Goal: Navigation & Orientation: Find specific page/section

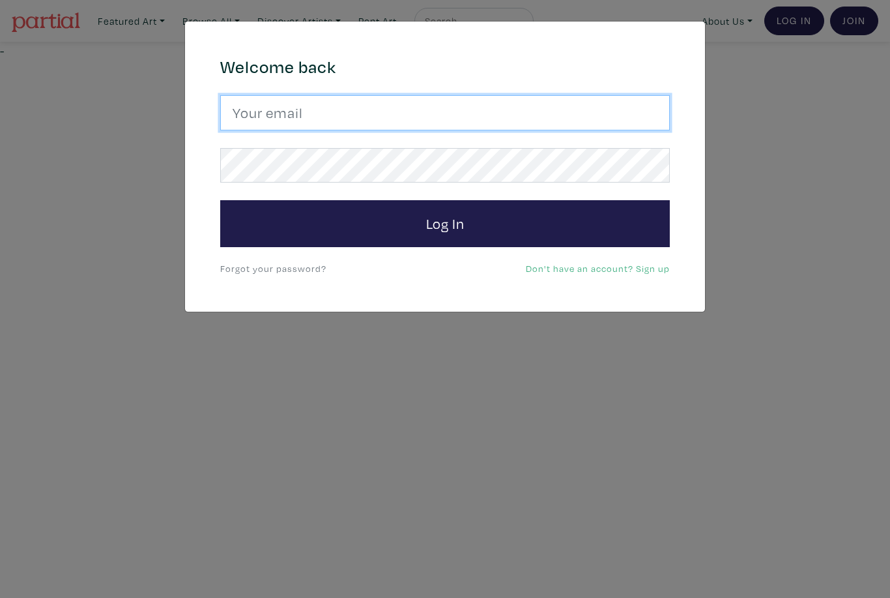
type input "romeelai@ocadu.ca"
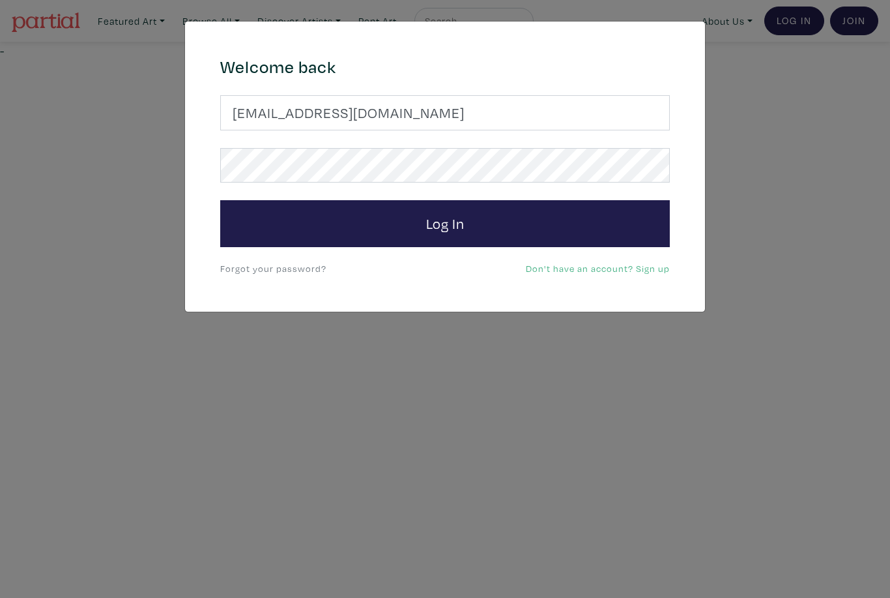
click at [445, 223] on button "Log In" at bounding box center [445, 223] width 450 height 47
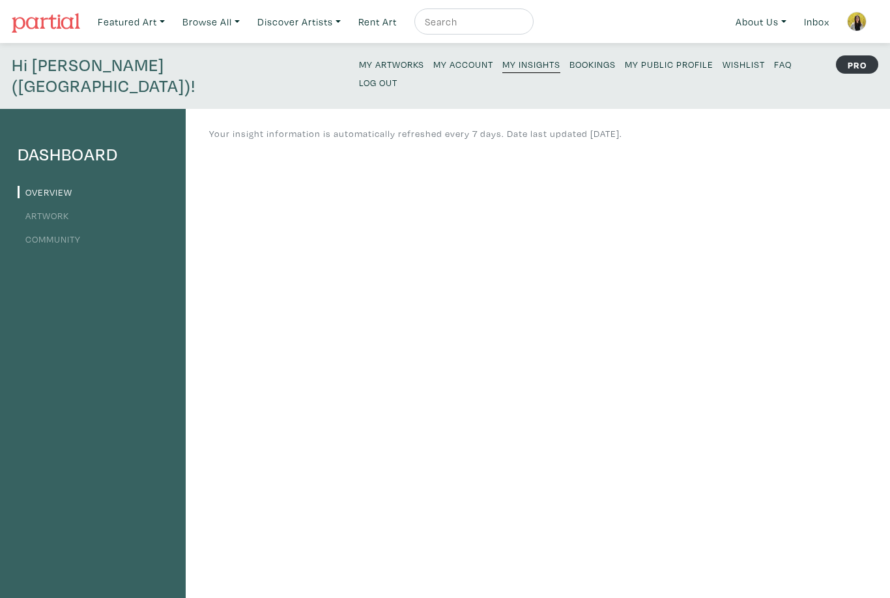
click at [359, 70] on small "My Artworks" at bounding box center [391, 64] width 65 height 12
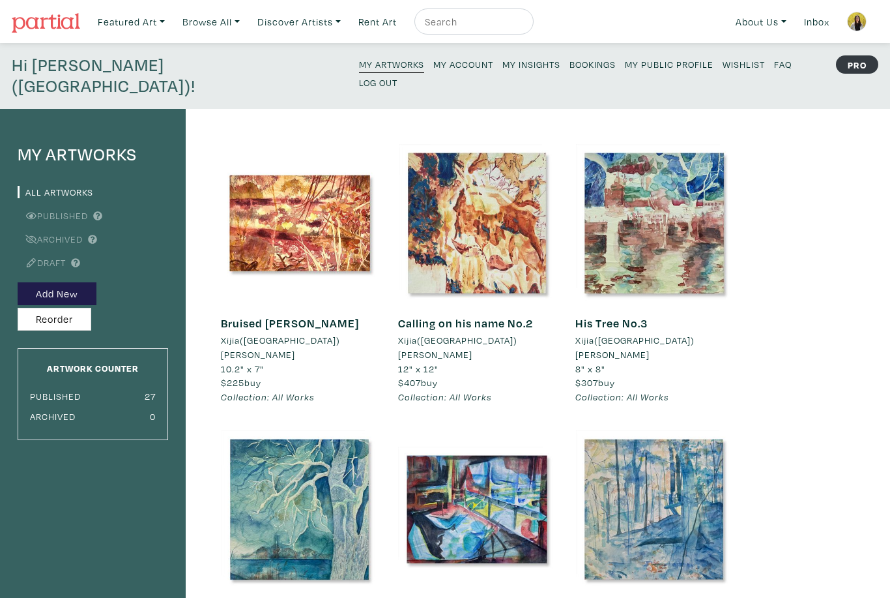
click at [625, 70] on link "My Public Profile" at bounding box center [669, 64] width 89 height 18
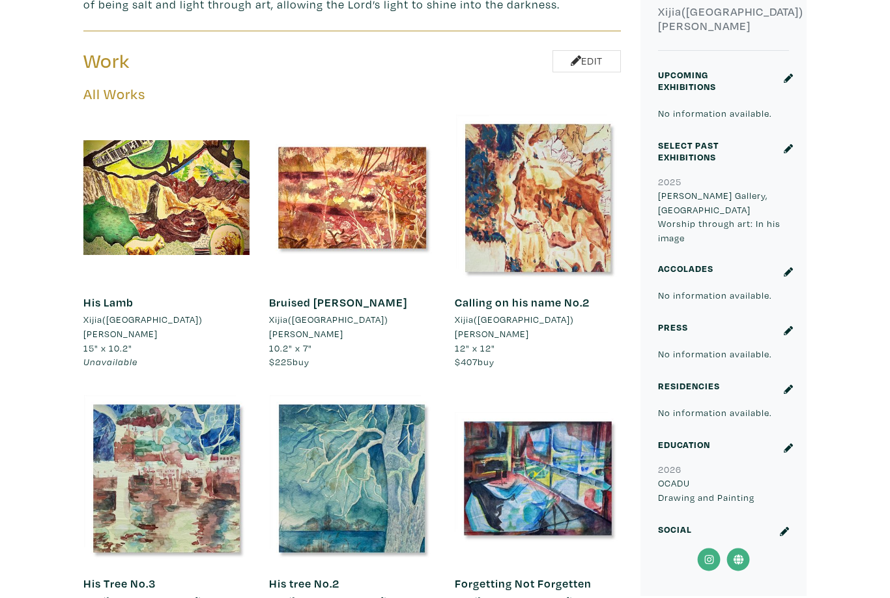
scroll to position [506, 0]
click at [560, 280] on div "Calling on his name No.2 Xijia(Romee) Lai 12" x 12" $407 buy #christian" at bounding box center [538, 331] width 166 height 103
click at [585, 214] on div at bounding box center [538, 197] width 166 height 166
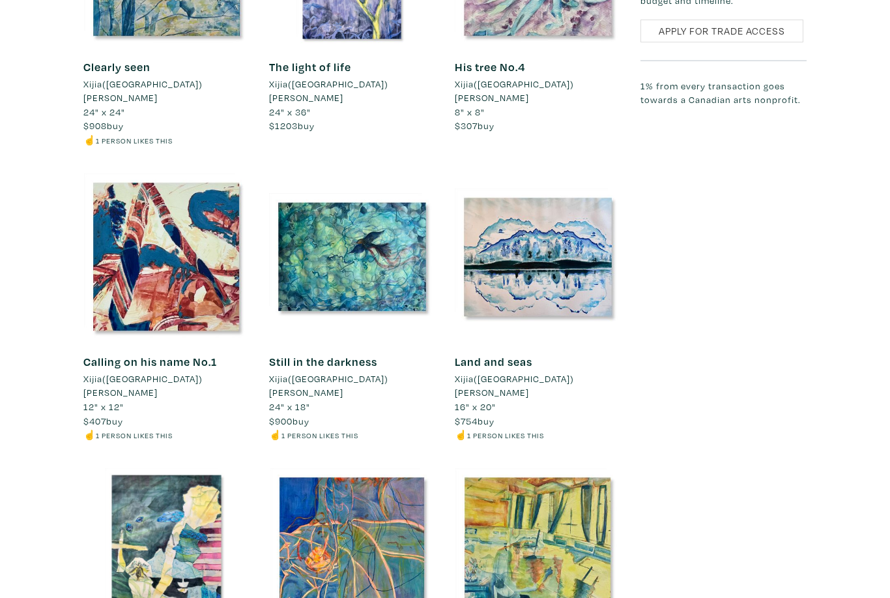
scroll to position [1581, 0]
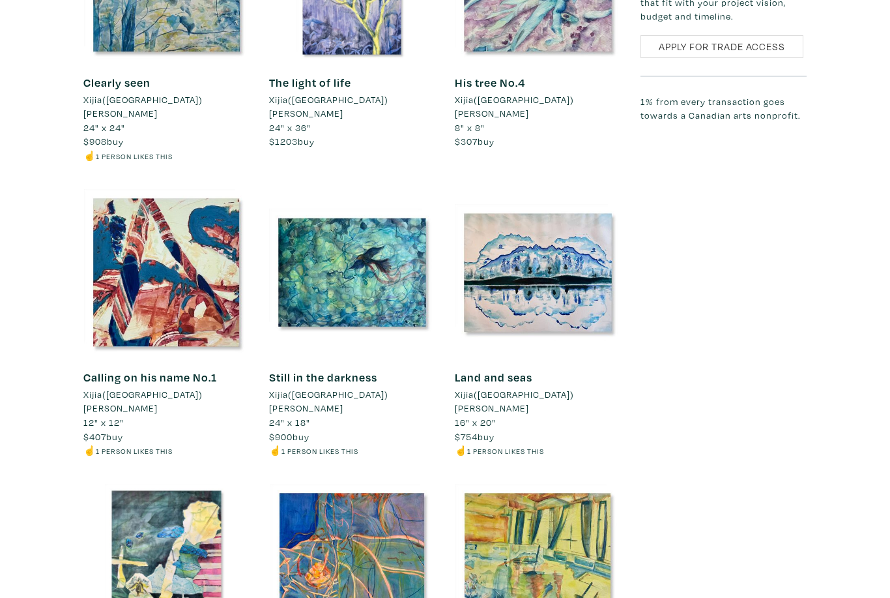
click at [121, 243] on div at bounding box center [166, 272] width 166 height 166
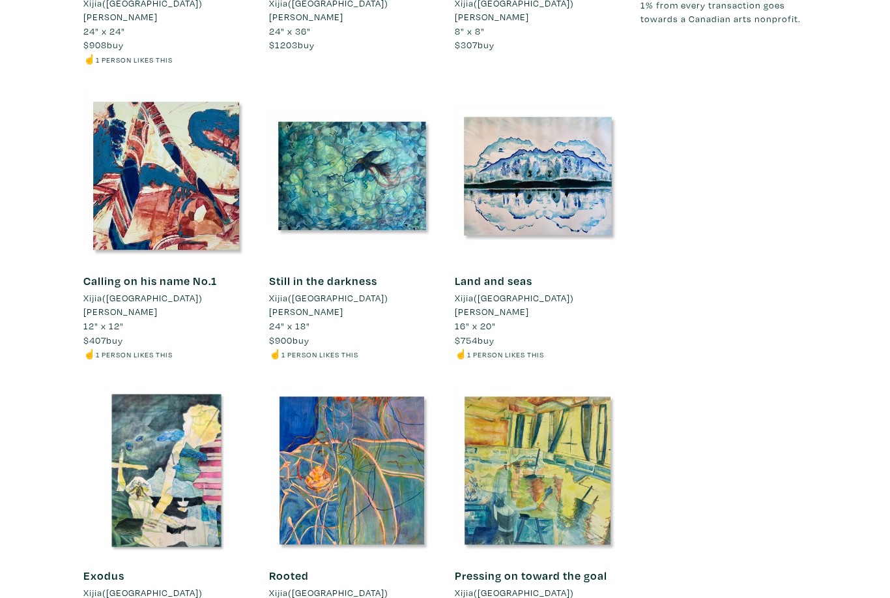
scroll to position [1678, 0]
click at [400, 133] on div at bounding box center [352, 176] width 166 height 166
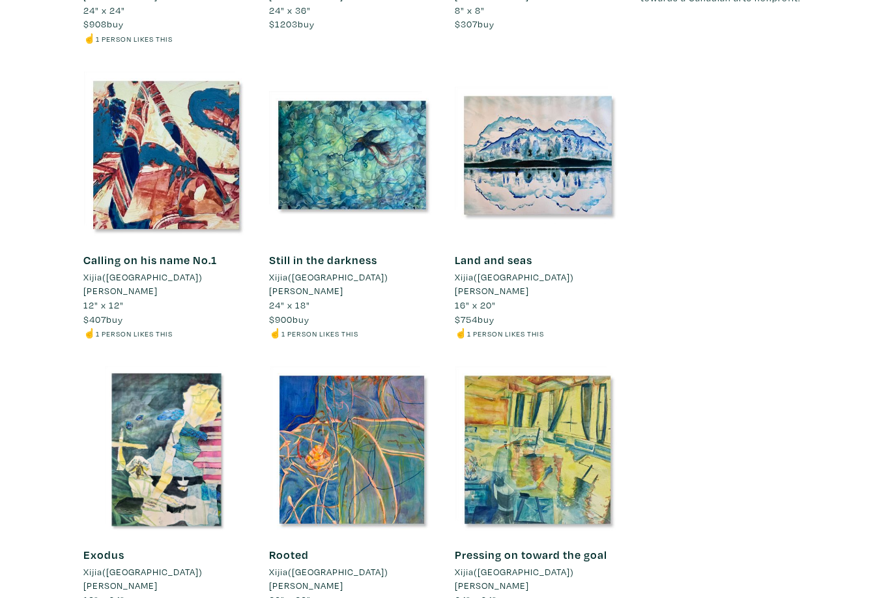
click at [570, 117] on div at bounding box center [538, 155] width 166 height 166
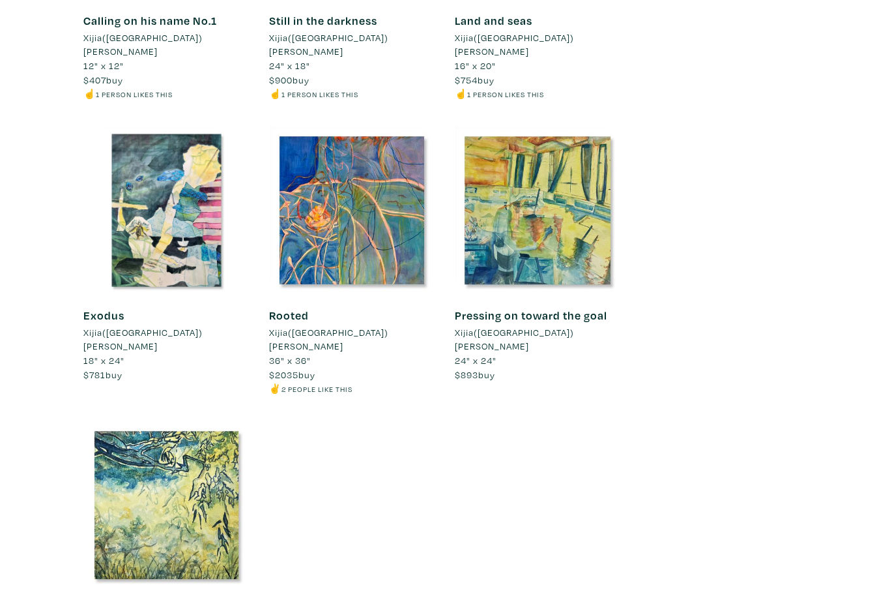
scroll to position [1938, 0]
click at [174, 154] on div at bounding box center [166, 210] width 166 height 166
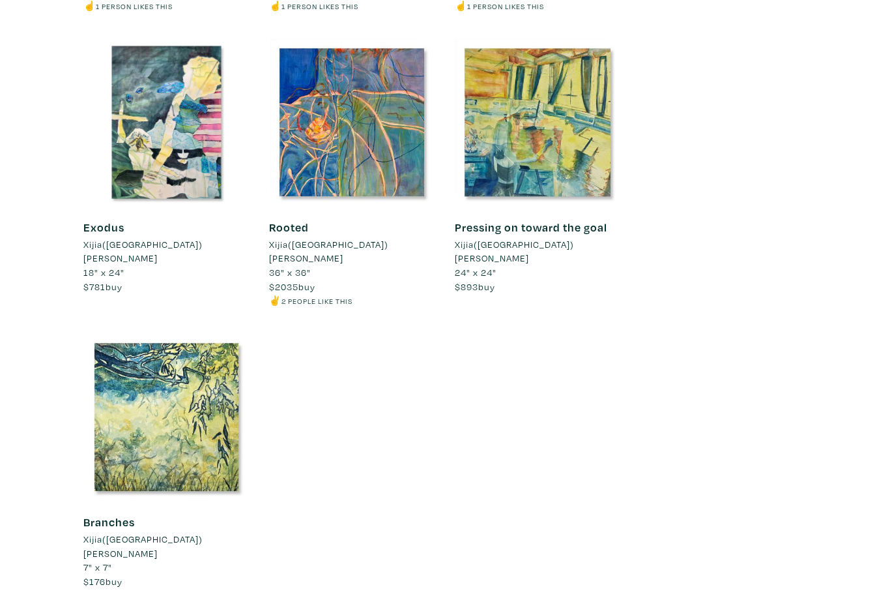
scroll to position [2026, 0]
click at [369, 75] on div at bounding box center [352, 122] width 166 height 166
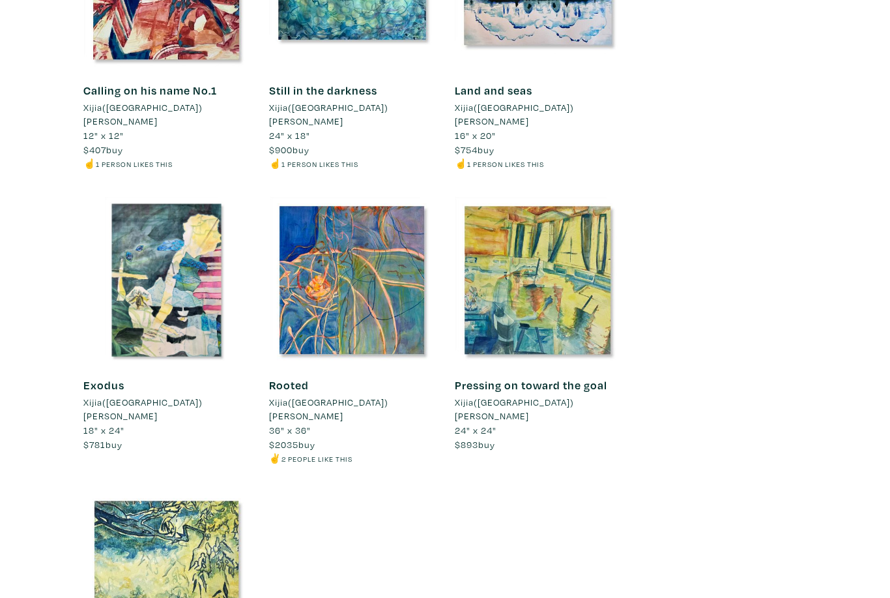
scroll to position [1893, 0]
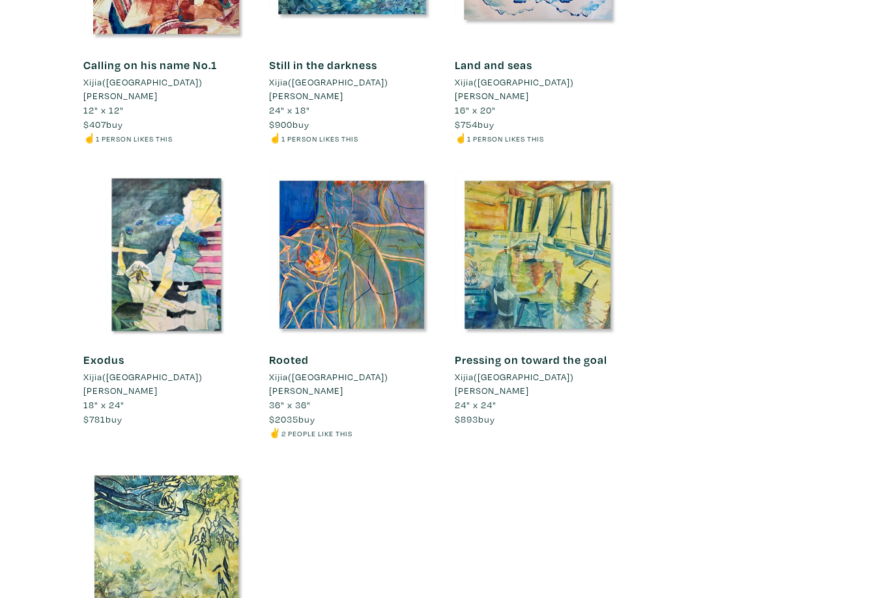
click at [567, 352] on link "Pressing on toward the goal" at bounding box center [531, 359] width 153 height 15
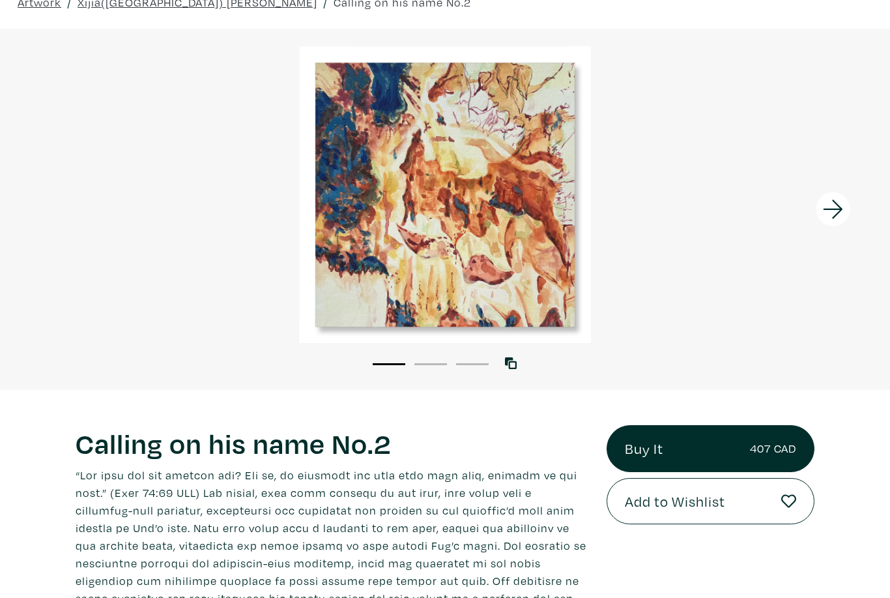
scroll to position [40, 0]
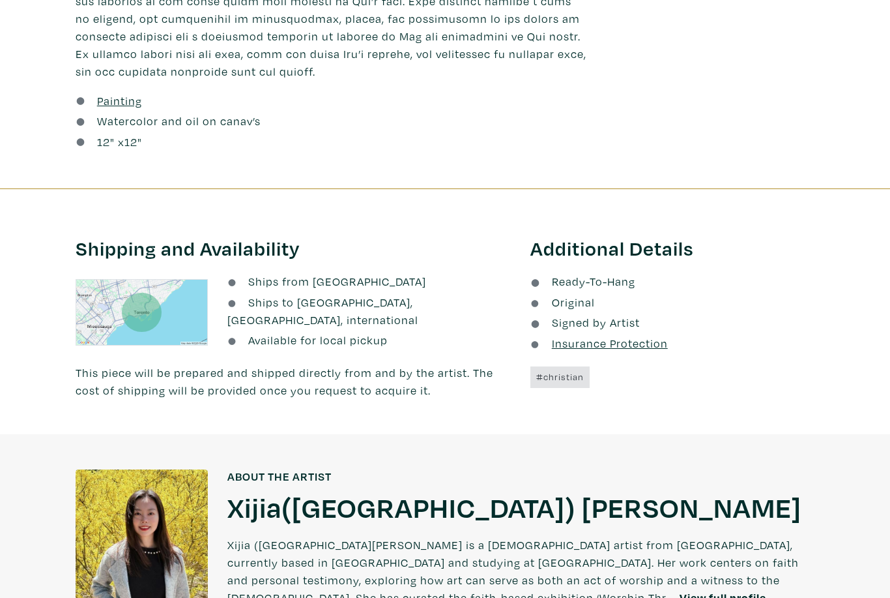
scroll to position [712, 0]
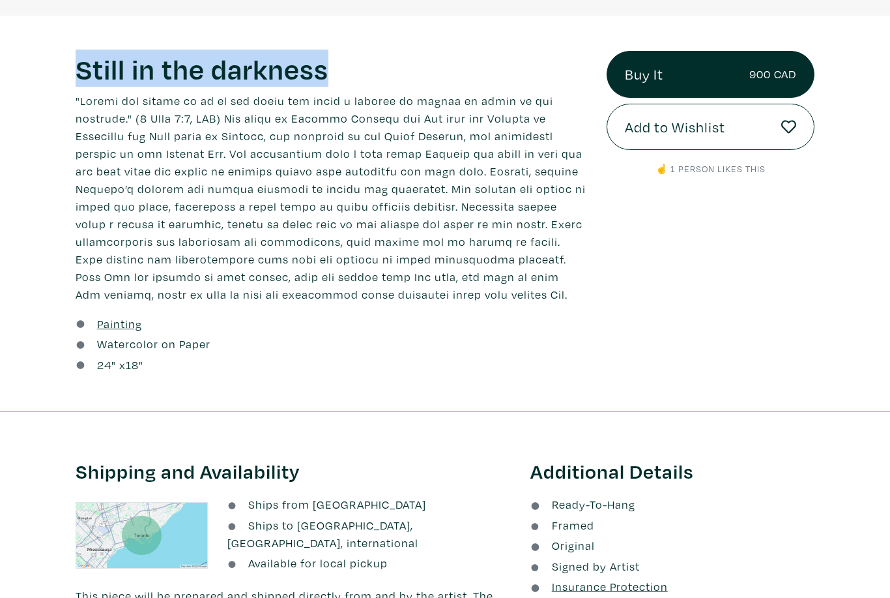
scroll to position [442, 0]
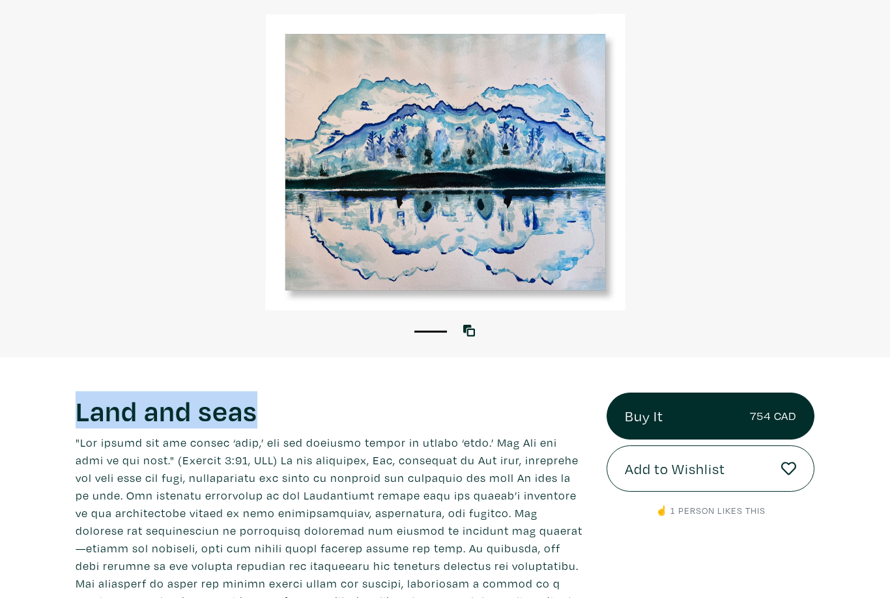
scroll to position [101, 0]
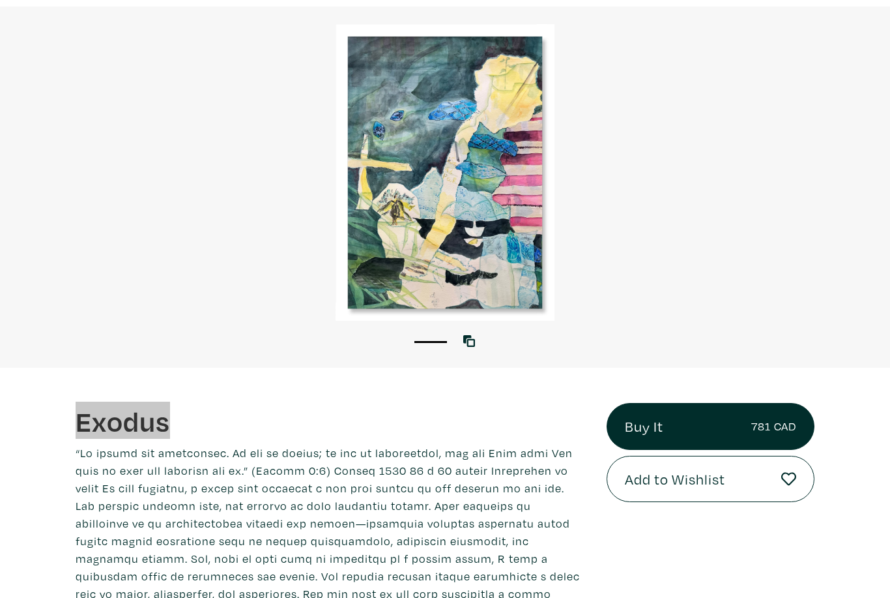
scroll to position [84, 0]
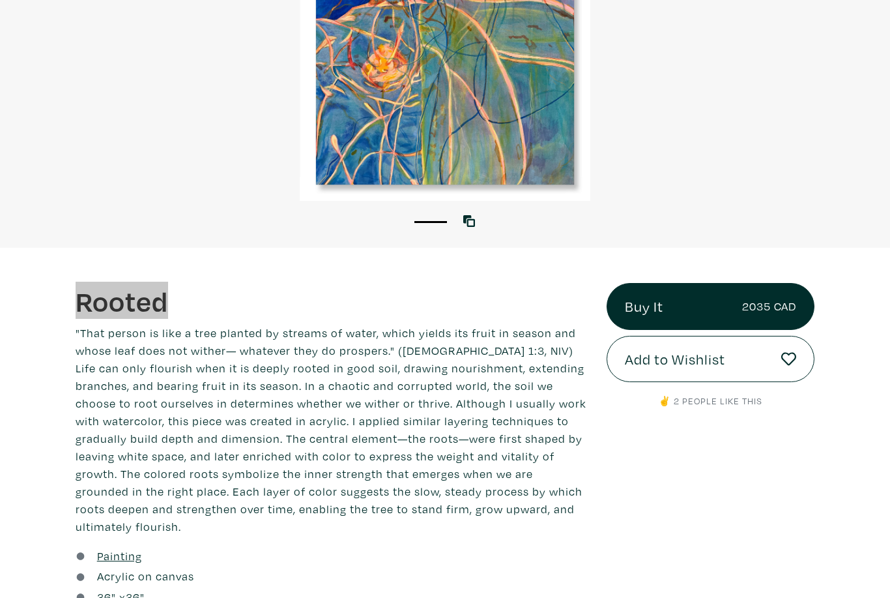
scroll to position [207, 0]
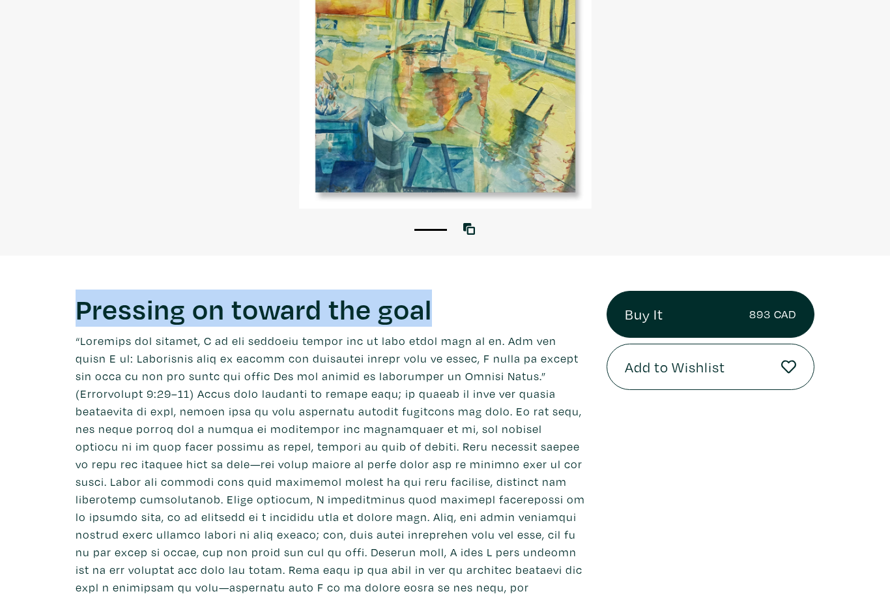
scroll to position [203, 0]
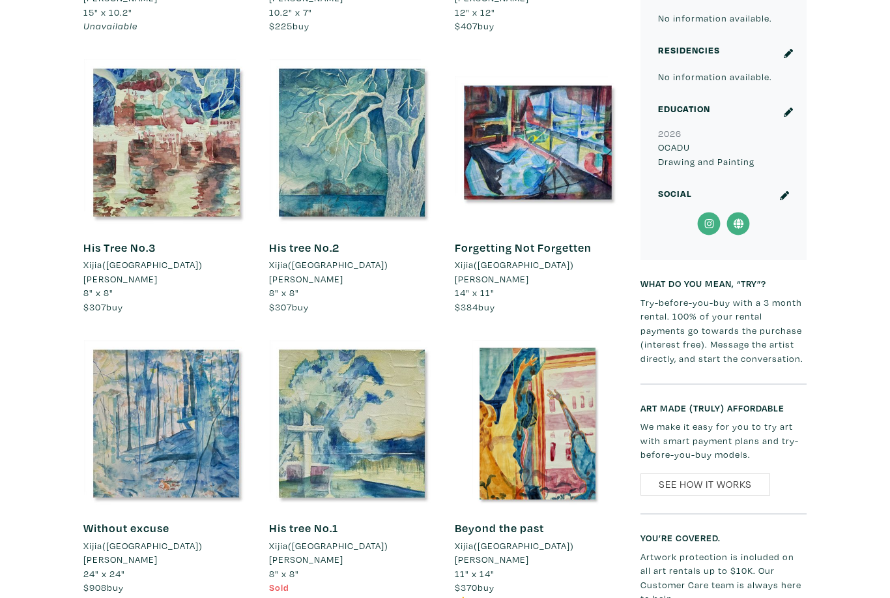
scroll to position [841, 0]
click at [576, 411] on div at bounding box center [538, 423] width 166 height 166
click at [585, 144] on div at bounding box center [538, 142] width 166 height 166
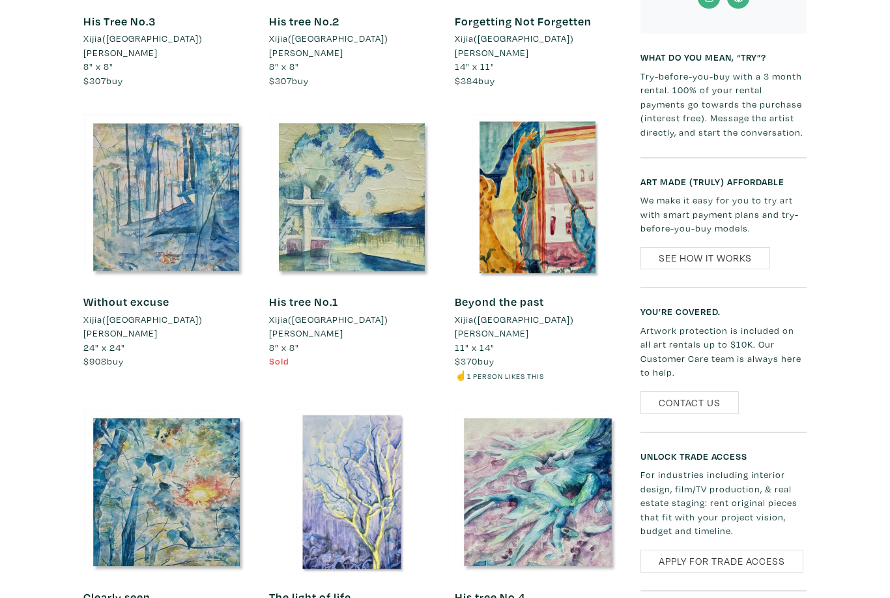
scroll to position [1068, 0]
click at [158, 408] on div at bounding box center [166, 491] width 166 height 166
click at [119, 280] on div "Without excuse Xijia(Romee) Lai 24" x 24" $908 buy #christian" at bounding box center [166, 331] width 166 height 103
click at [124, 203] on div at bounding box center [166, 196] width 166 height 166
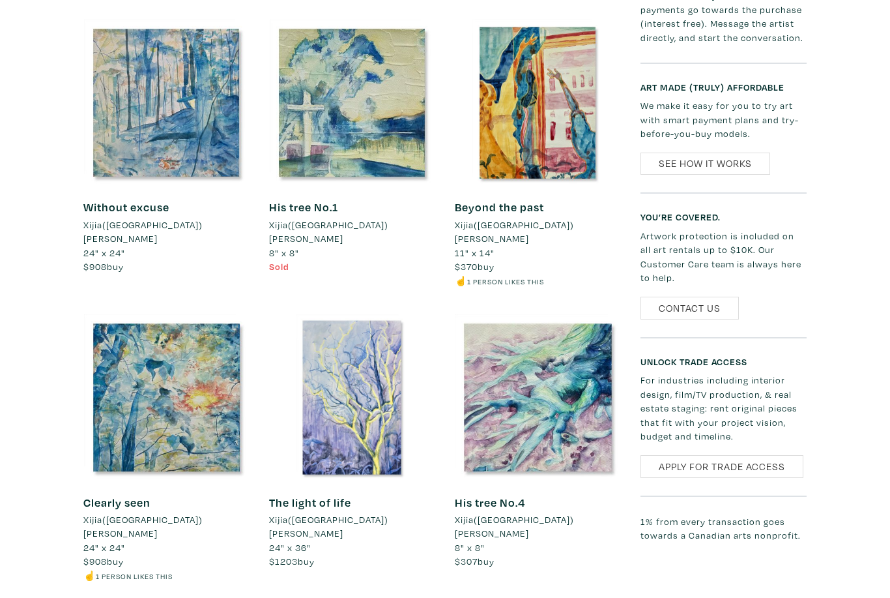
scroll to position [1161, 0]
click at [315, 369] on div at bounding box center [352, 397] width 166 height 166
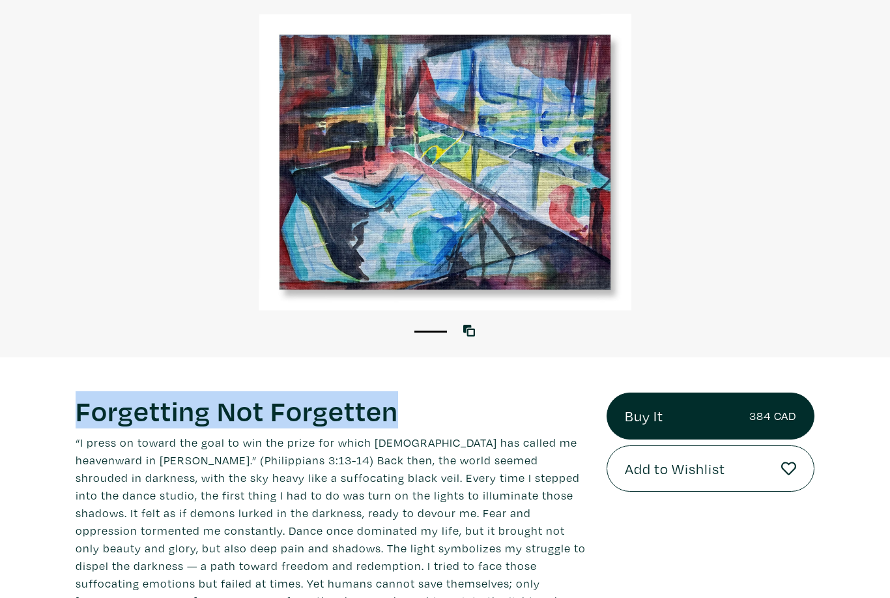
scroll to position [100, 0]
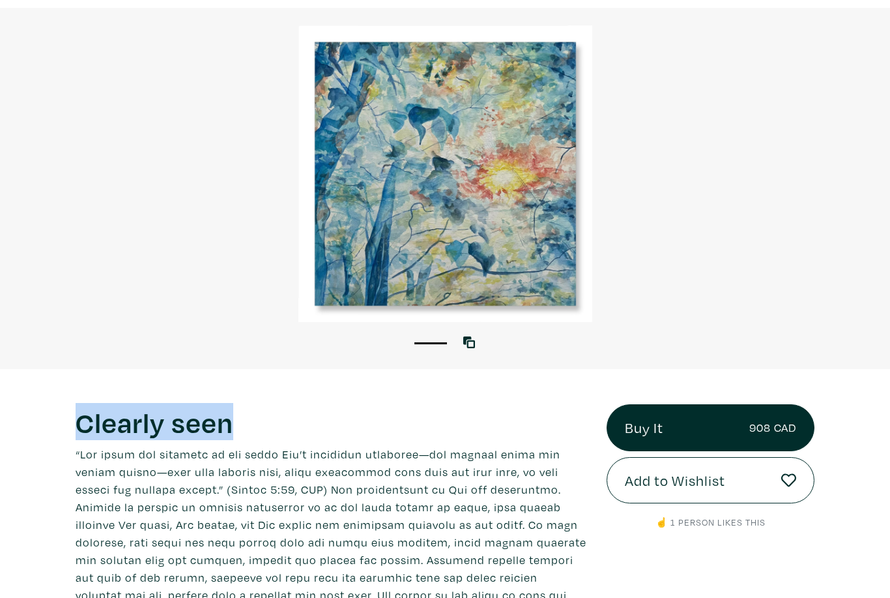
scroll to position [83, 0]
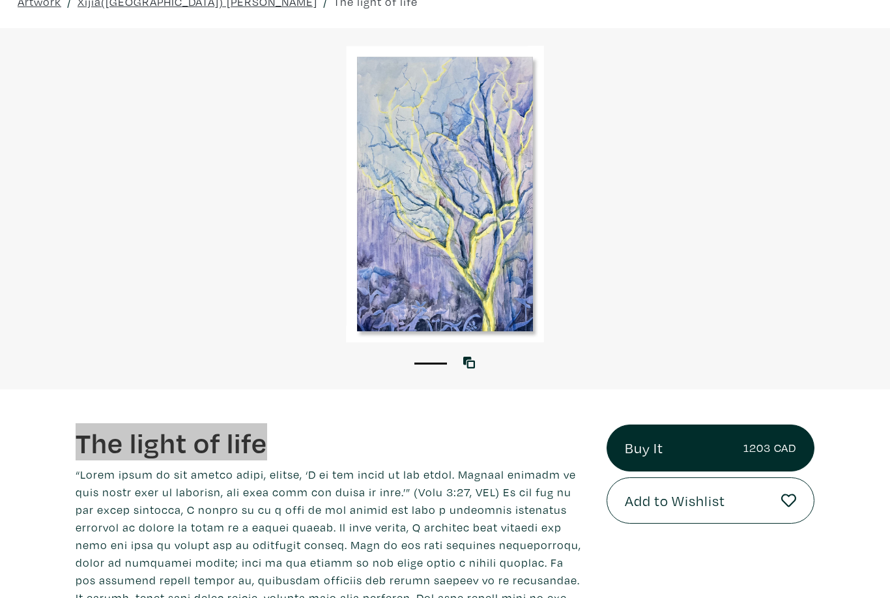
scroll to position [57, 0]
